Goal: Answer question/provide support

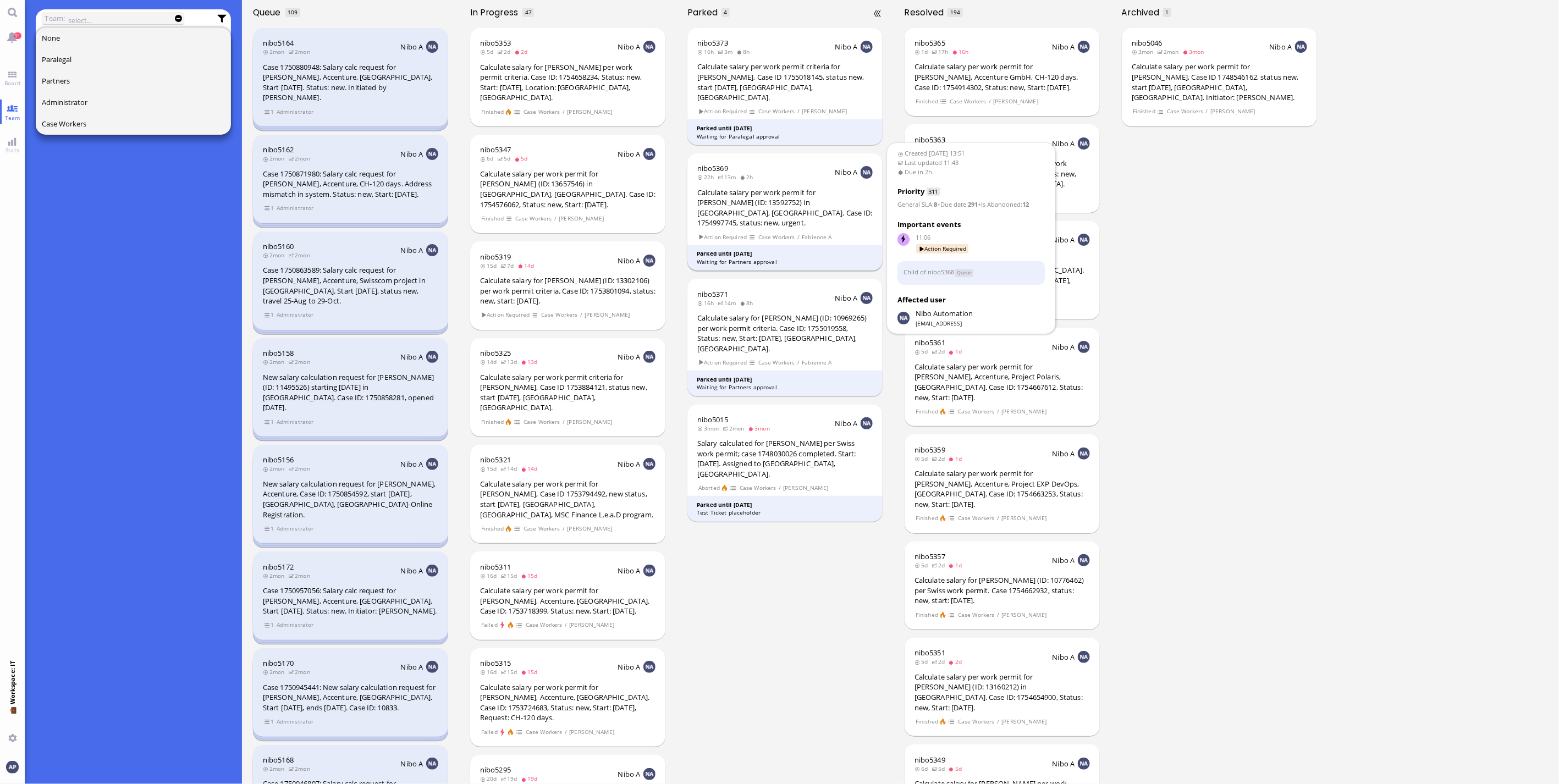
click at [776, 200] on div "Calculate salary per work permit for [PERSON_NAME] (ID: 13592752) in [GEOGRAPHI…" at bounding box center [785, 208] width 176 height 41
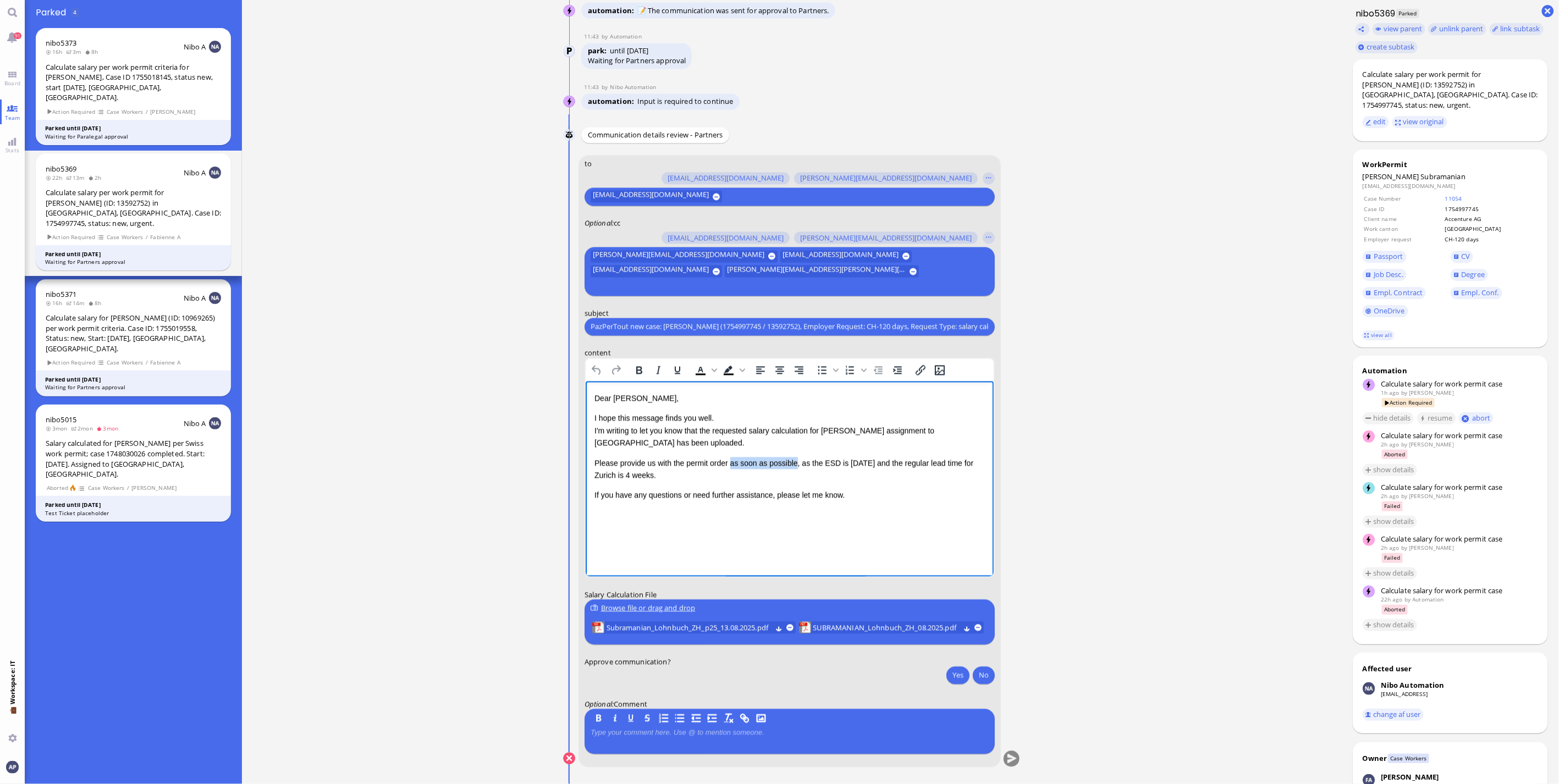
drag, startPoint x: 729, startPoint y: 461, endPoint x: 794, endPoint y: 459, distance: 65.0
click at [794, 459] on p "Please provide us with the permit order as soon as possible, as the ESD is [DAT…" at bounding box center [789, 469] width 390 height 25
drag, startPoint x: 786, startPoint y: 461, endPoint x: 936, endPoint y: 481, distance: 151.3
click at [936, 481] on div "Dear [PERSON_NAME], I hope this message finds you well. I'm writing to let you …" at bounding box center [789, 446] width 390 height 109
drag, startPoint x: 784, startPoint y: 461, endPoint x: 628, endPoint y: 470, distance: 156.3
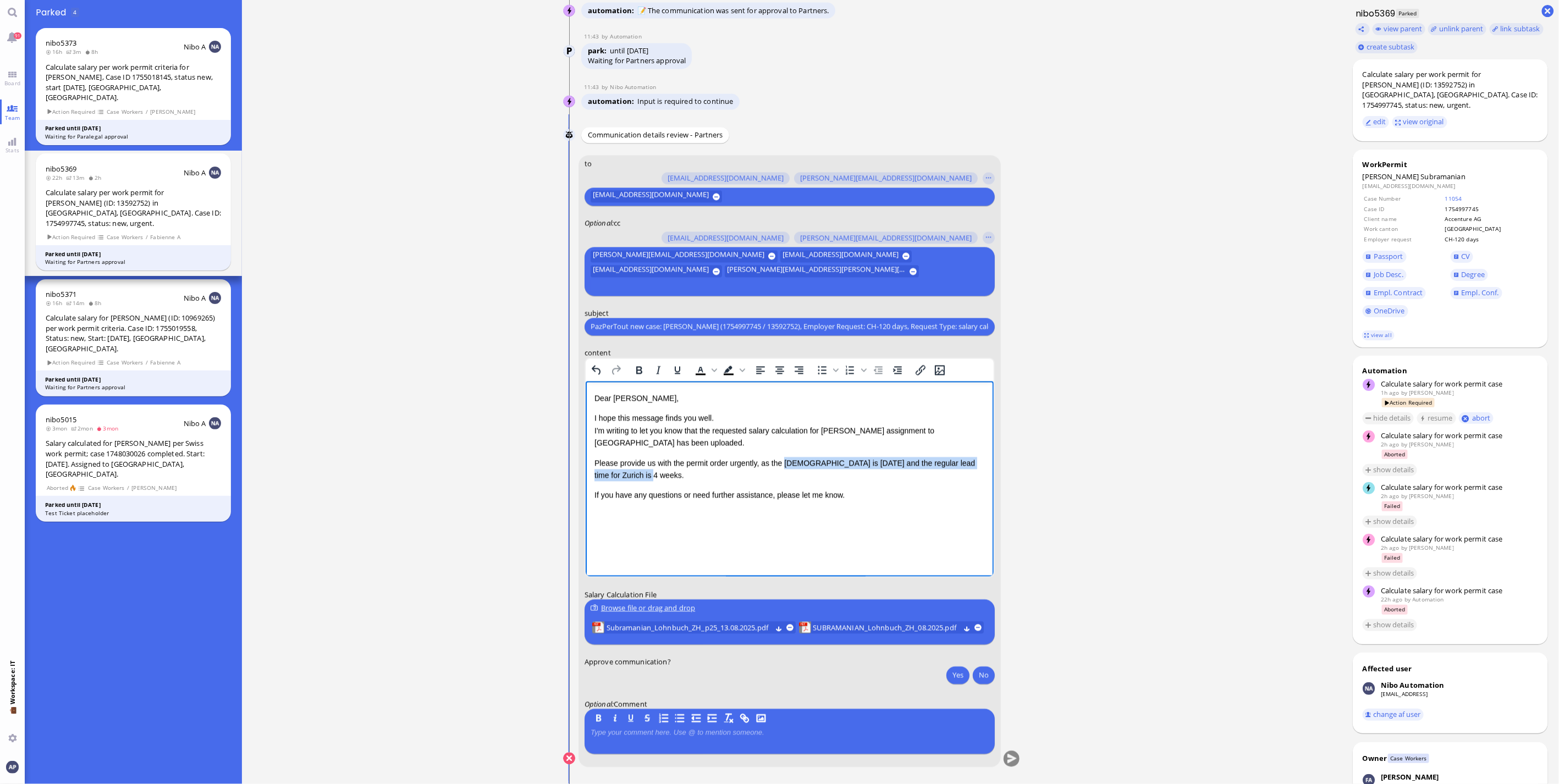
click at [628, 470] on p "Please provide us with the permit order urgently, as the [DEMOGRAPHIC_DATA] is …" at bounding box center [789, 469] width 390 height 25
click at [899, 460] on p "Please provide us with the permit order urgently, as the employee needs to be h…" at bounding box center [789, 462] width 390 height 12
click at [896, 463] on p "Please provide us with the permit order urgently, as the employee needs to be h…" at bounding box center [789, 462] width 390 height 12
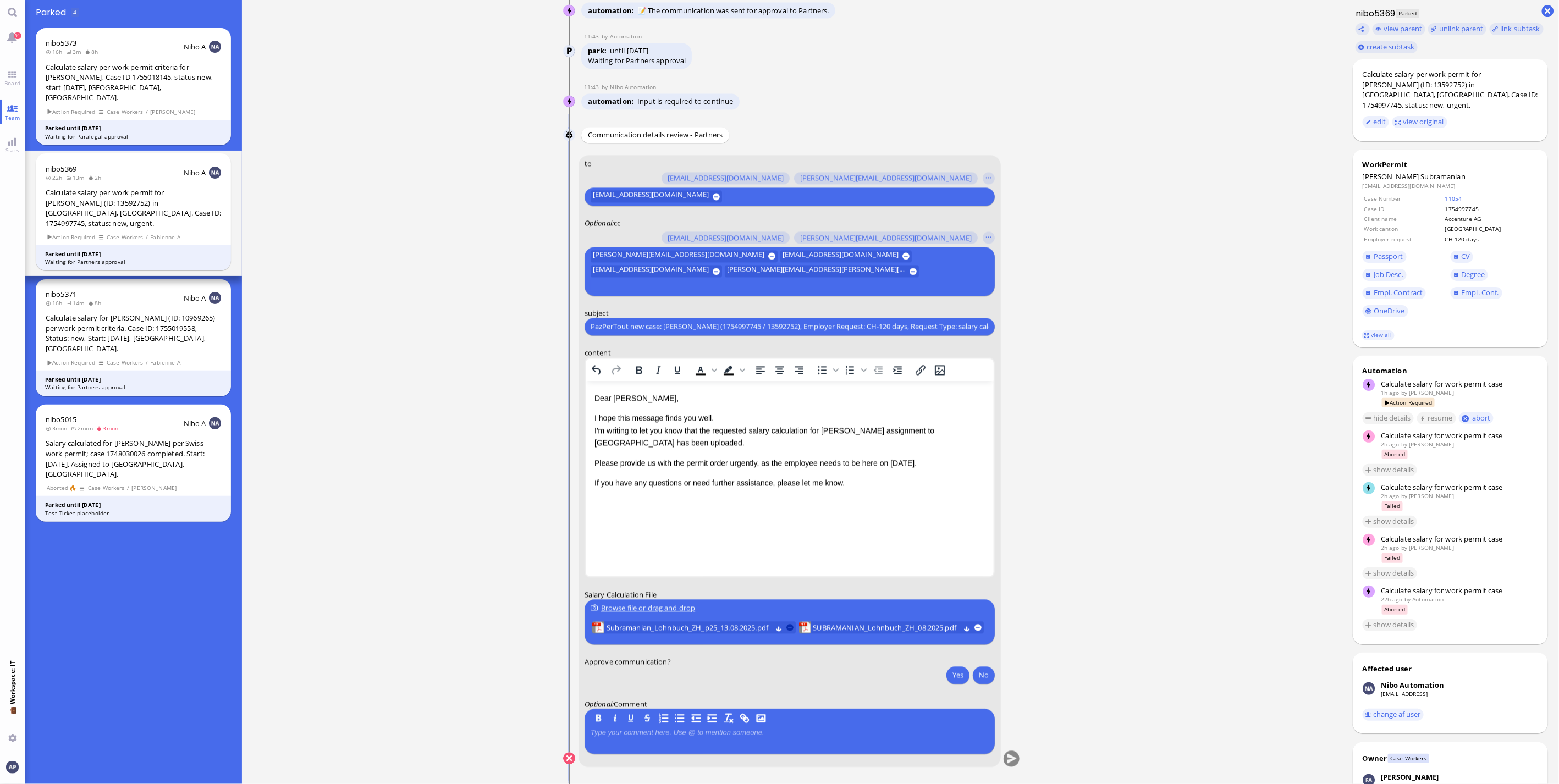
click at [790, 623] on button at bounding box center [790, 626] width 7 height 7
click at [711, 628] on span "SUBRAMANIAN_Lohnbuch_ZH_08.2025.pdf" at bounding box center [679, 626] width 146 height 12
click at [947, 674] on button "Yes" at bounding box center [958, 674] width 23 height 17
click at [1009, 755] on button "submit" at bounding box center [1012, 759] width 16 height 16
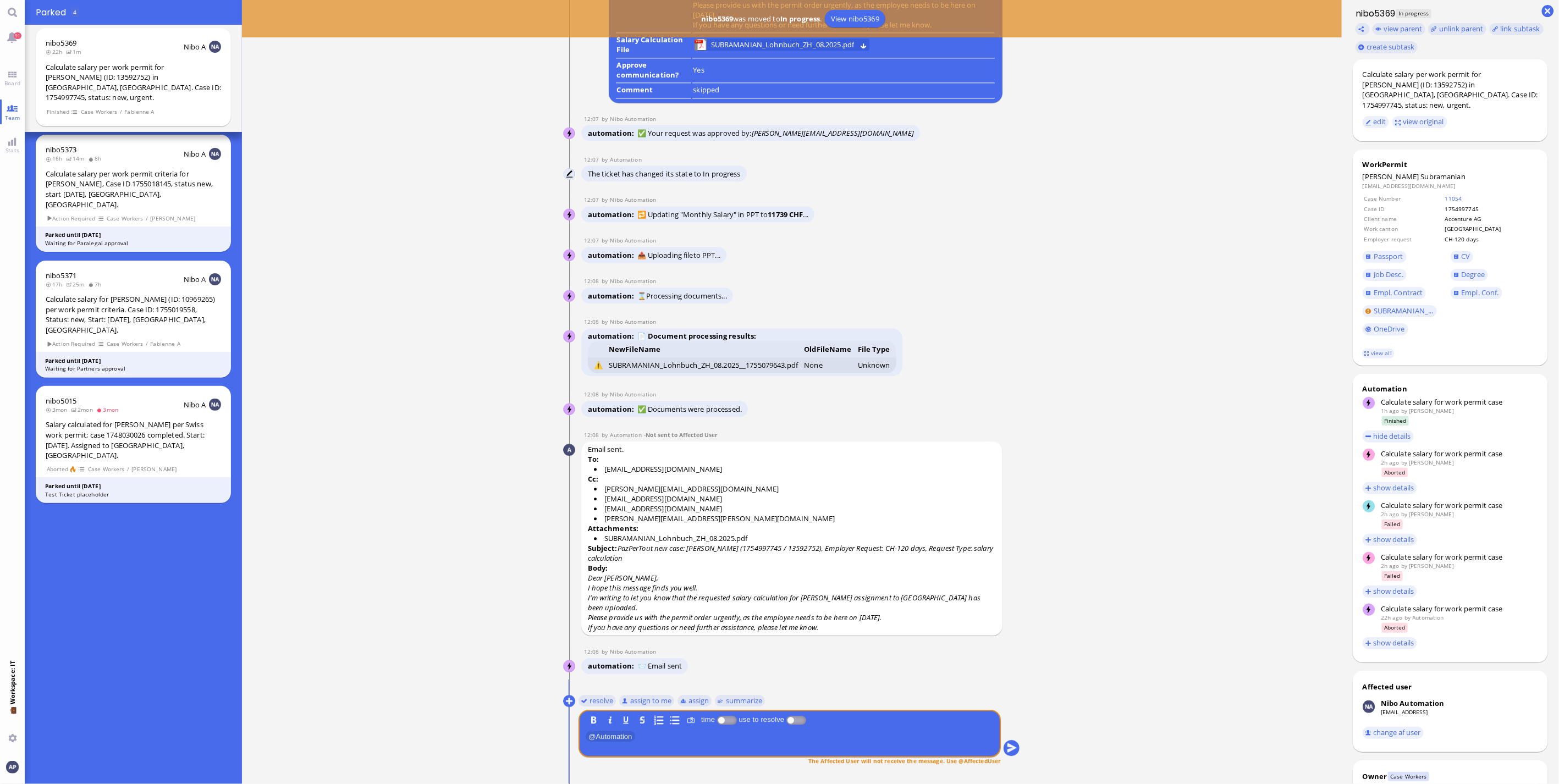
scroll to position [1, 0]
click at [578, 703] on button "resolve" at bounding box center [597, 699] width 38 height 12
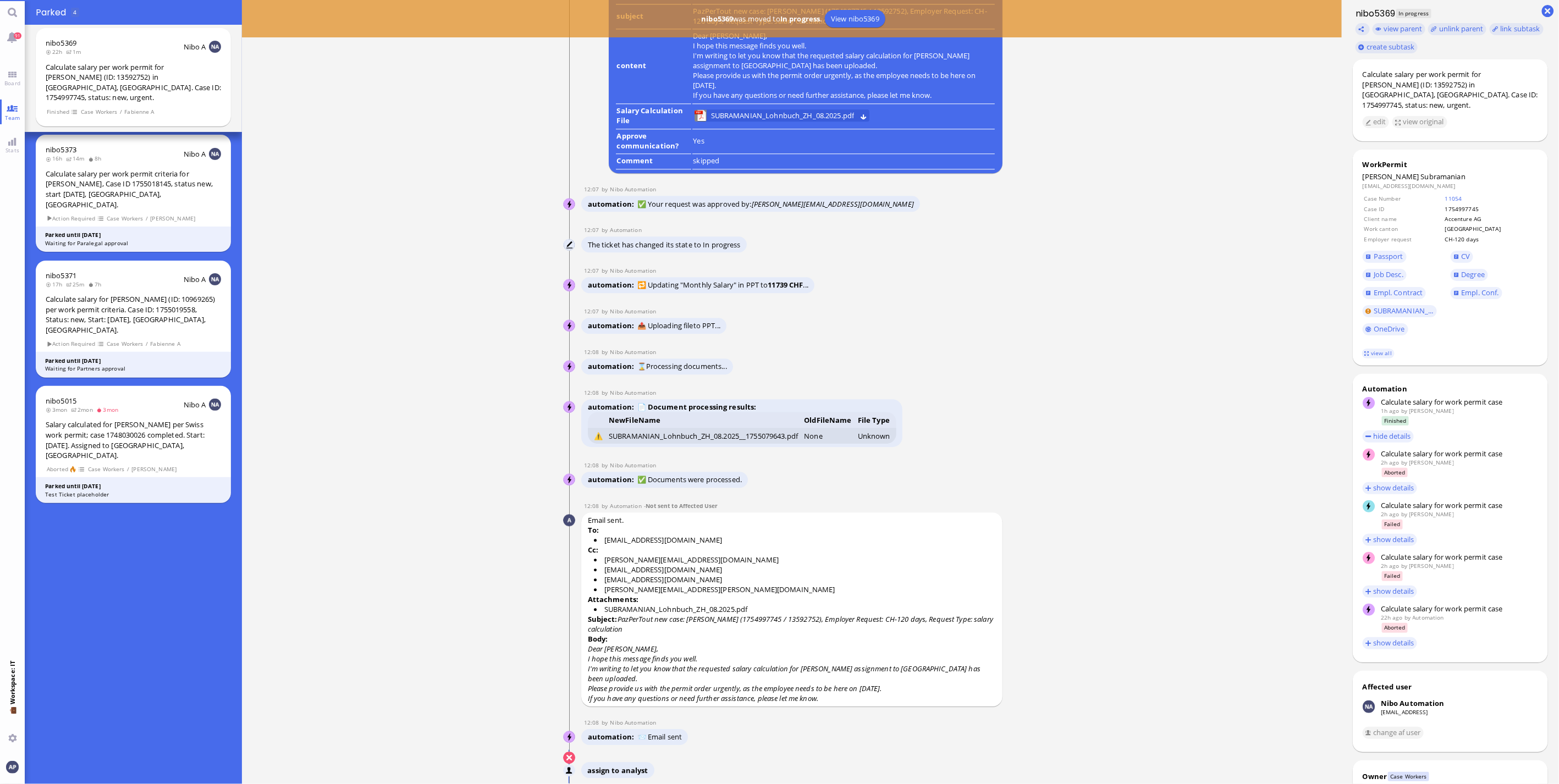
scroll to position [0, 0]
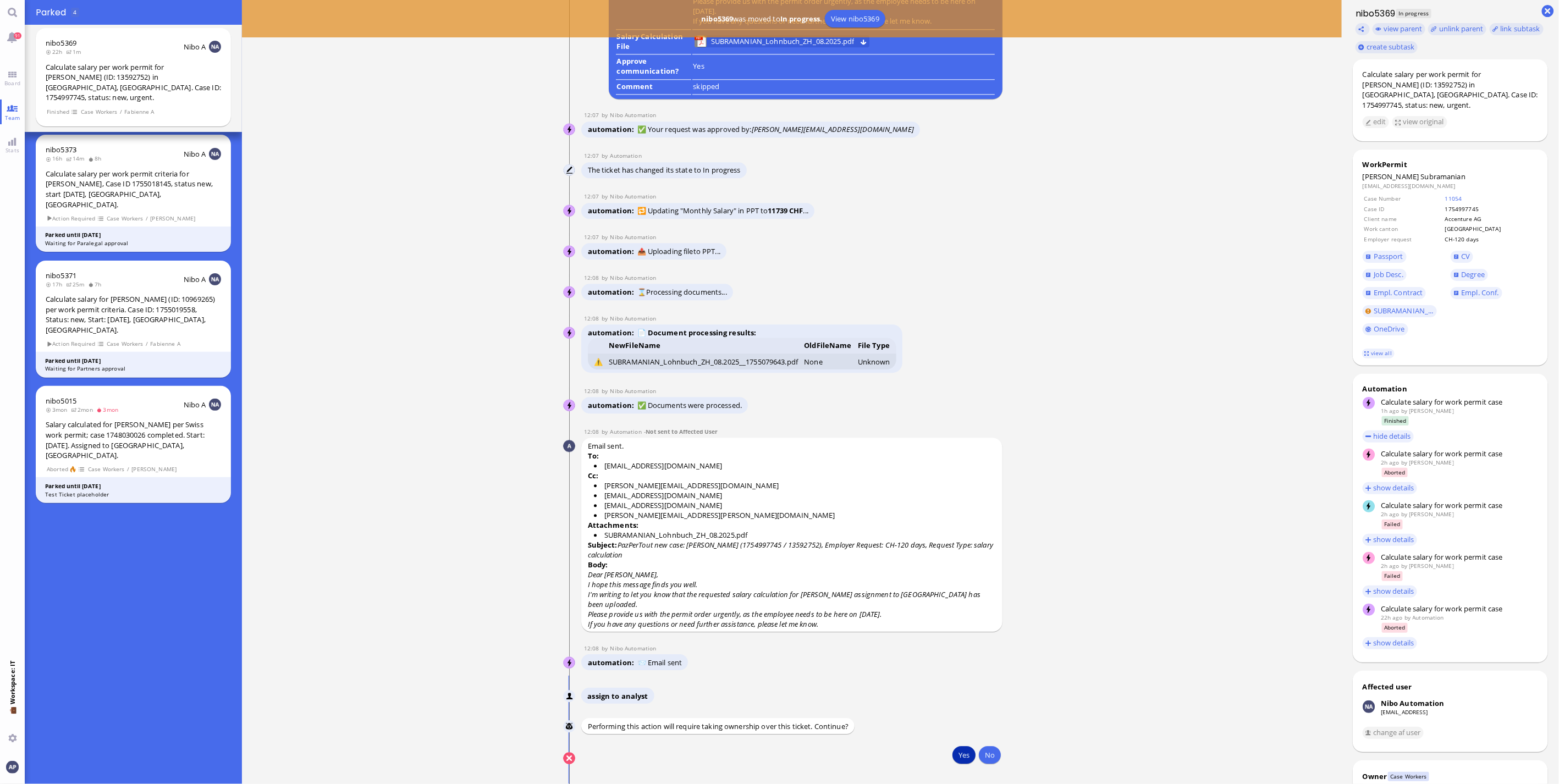
click at [957, 755] on button "Yes" at bounding box center [963, 754] width 23 height 17
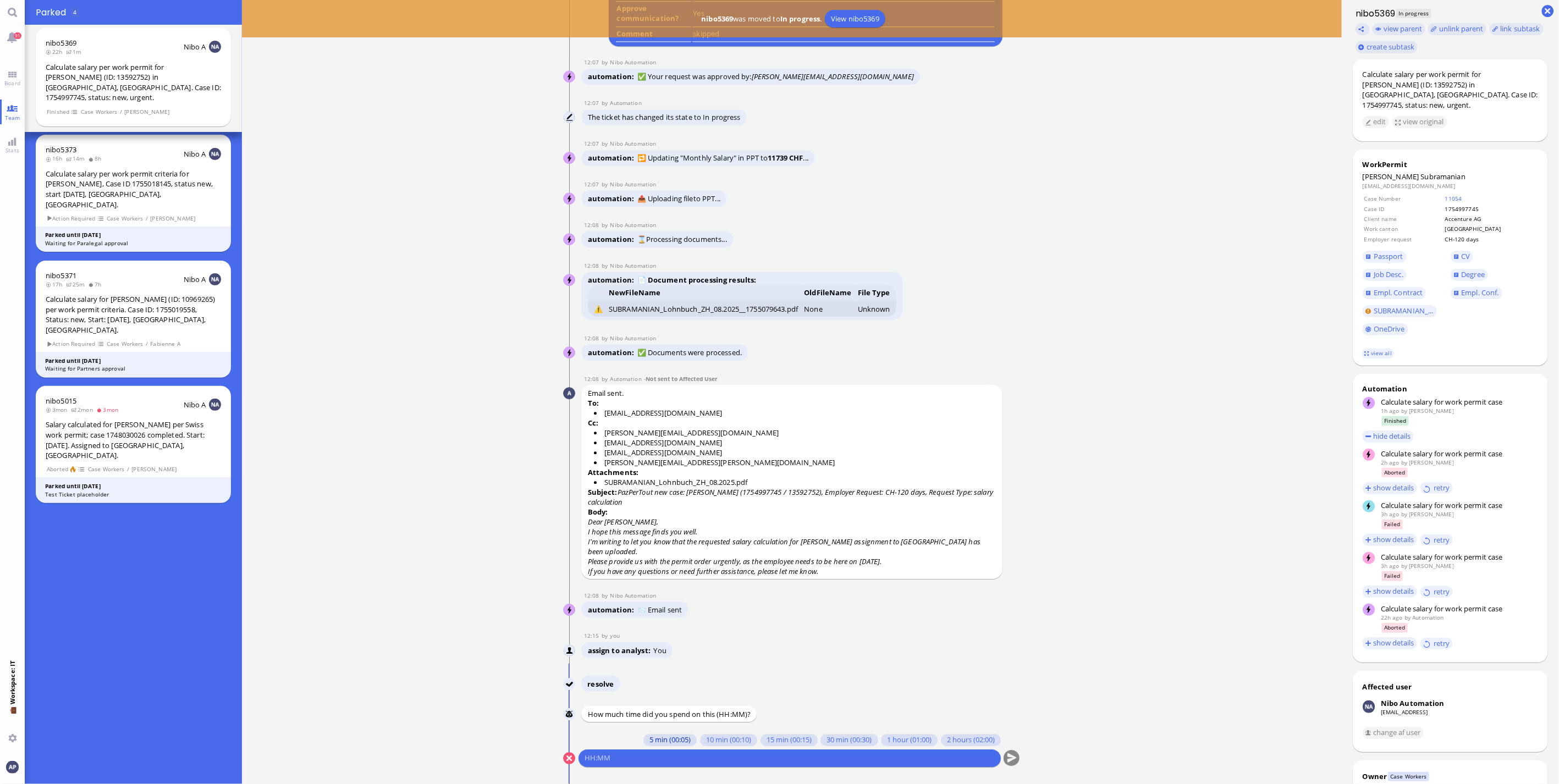
click at [675, 740] on button "5 min (00:05)" at bounding box center [669, 740] width 53 height 12
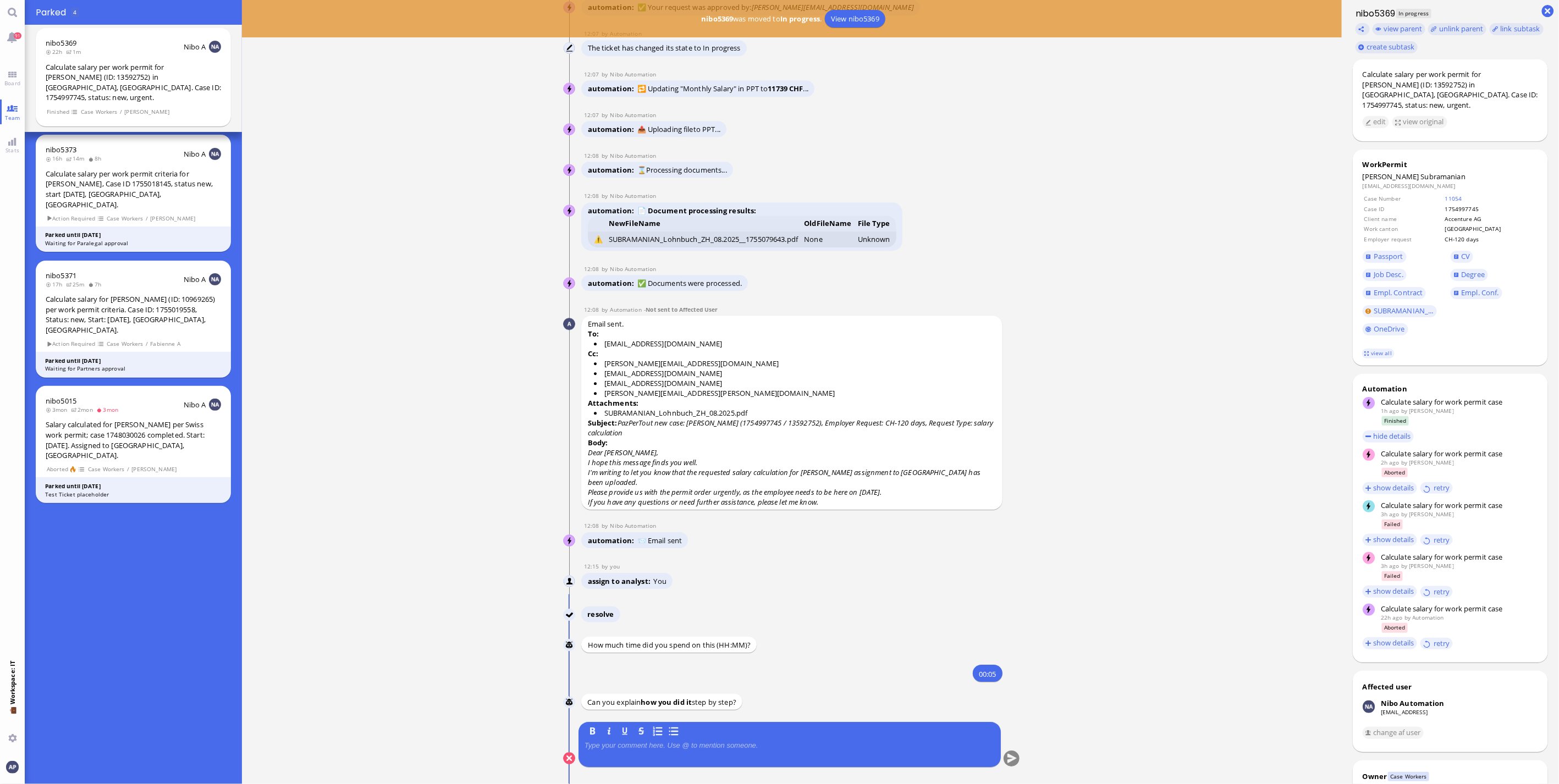
click at [678, 740] on div "B I U S" at bounding box center [789, 745] width 410 height 39
click at [679, 748] on p at bounding box center [789, 745] width 410 height 9
click at [1009, 754] on button "submit" at bounding box center [1012, 759] width 16 height 16
